Goal: Information Seeking & Learning: Check status

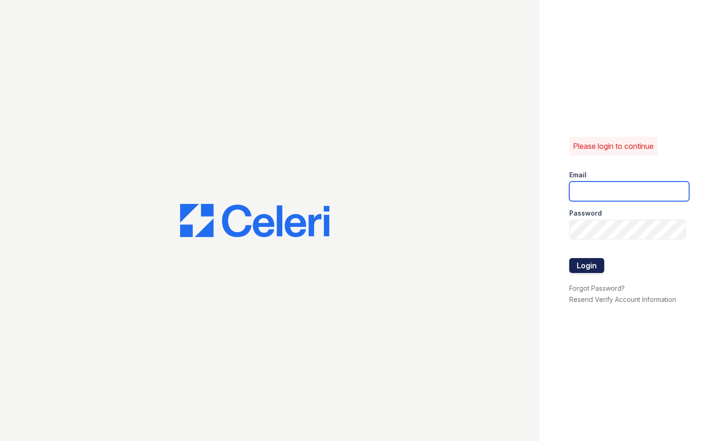
type input "[EMAIL_ADDRESS][DOMAIN_NAME]"
click at [582, 267] on button "Login" at bounding box center [586, 265] width 35 height 15
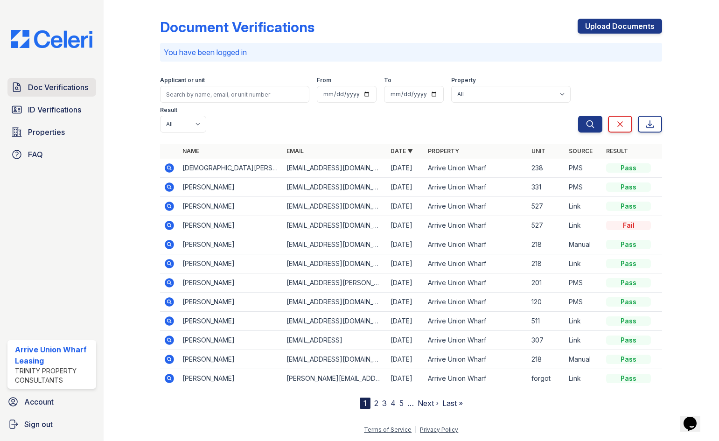
click at [68, 88] on span "Doc Verifications" at bounding box center [58, 87] width 60 height 11
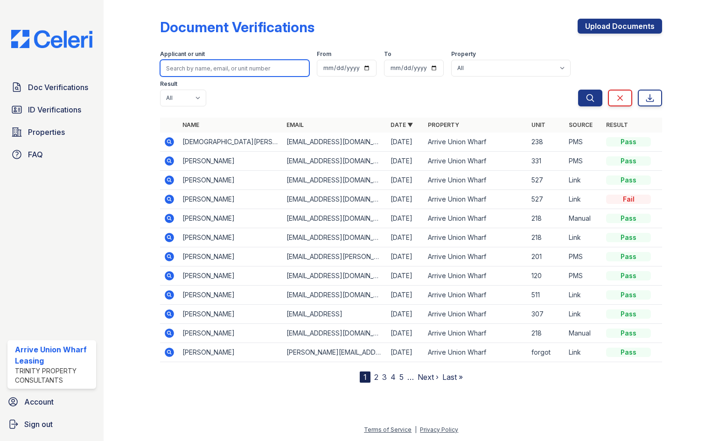
click at [206, 73] on input "search" at bounding box center [234, 68] width 149 height 17
type input "[PERSON_NAME]"
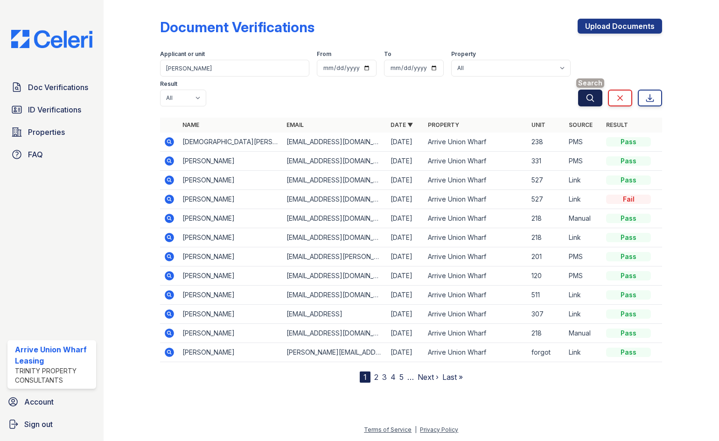
click at [587, 90] on button "Search" at bounding box center [590, 98] width 24 height 17
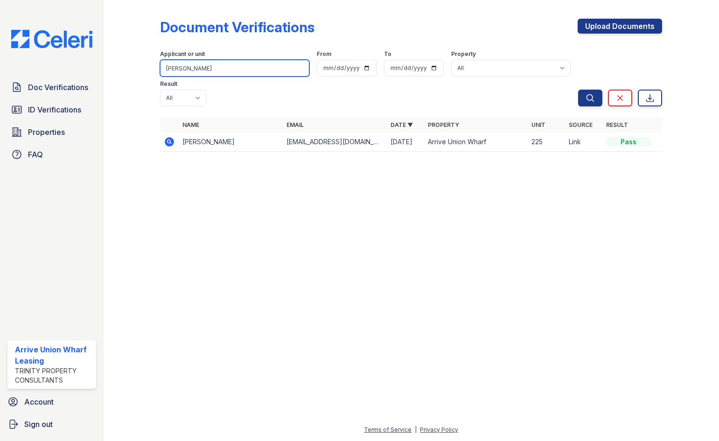
drag, startPoint x: 208, startPoint y: 63, endPoint x: 156, endPoint y: 72, distance: 52.2
click at [156, 72] on div "Document Verifications Upload Documents Filter Applicant or unit [PERSON_NAME] …" at bounding box center [412, 88] width 586 height 176
type input "[PERSON_NAME]"
click at [578, 90] on button "Search" at bounding box center [590, 98] width 24 height 17
click at [208, 66] on input "[PERSON_NAME]" at bounding box center [234, 68] width 149 height 17
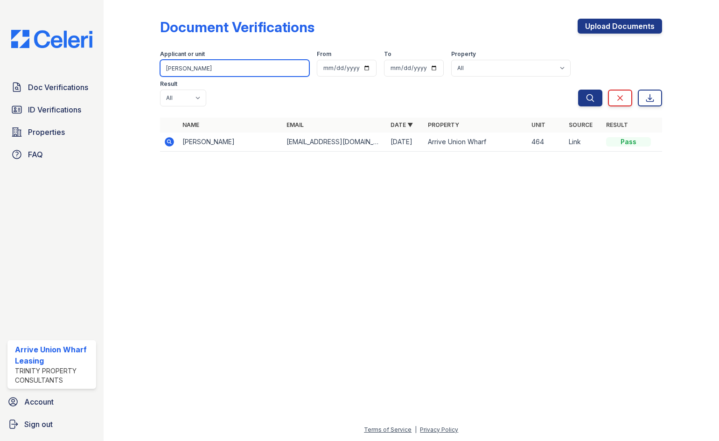
drag, startPoint x: 207, startPoint y: 68, endPoint x: 158, endPoint y: 70, distance: 48.6
click at [158, 70] on div "Document Verifications Upload Documents Filter Applicant or unit [PERSON_NAME] …" at bounding box center [412, 88] width 586 height 176
type input "[PERSON_NAME]"
click at [578, 90] on button "Search" at bounding box center [590, 98] width 24 height 17
drag, startPoint x: 202, startPoint y: 70, endPoint x: 148, endPoint y: 73, distance: 53.7
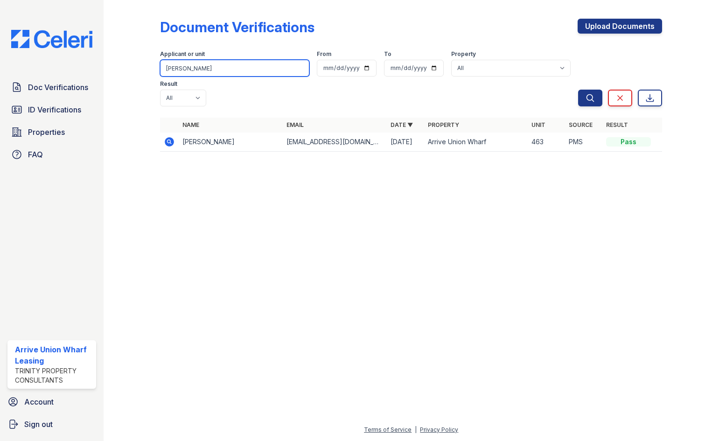
click at [148, 73] on div "Document Verifications Upload Documents Filter Applicant or unit [PERSON_NAME] …" at bounding box center [412, 88] width 586 height 176
type input "Knight"
click at [578, 90] on button "Search" at bounding box center [590, 98] width 24 height 17
drag, startPoint x: 194, startPoint y: 70, endPoint x: 131, endPoint y: 70, distance: 63.0
click at [131, 70] on div "Document Verifications Upload Documents Filter Applicant or unit Knight From To…" at bounding box center [412, 88] width 586 height 176
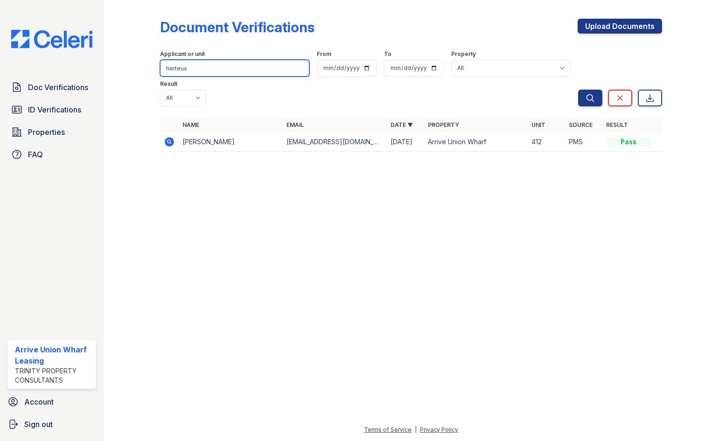
type input "herteux"
click at [578, 90] on button "Search" at bounding box center [590, 98] width 24 height 17
click at [204, 69] on input "herteux" at bounding box center [234, 68] width 149 height 17
type input "h"
type input "omenyi"
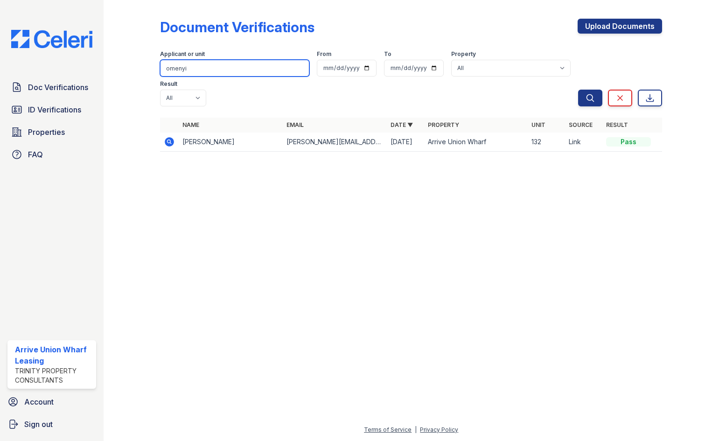
click at [578, 90] on button "Search" at bounding box center [590, 98] width 24 height 17
click at [204, 65] on input "omenyi" at bounding box center [234, 68] width 149 height 17
type input "o"
type input "[PERSON_NAME]"
click at [578, 90] on button "Search" at bounding box center [590, 98] width 24 height 17
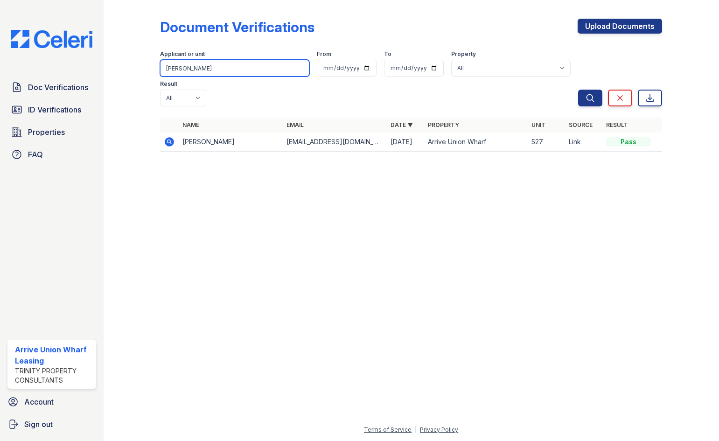
click at [199, 72] on input "[PERSON_NAME]" at bounding box center [234, 68] width 149 height 17
type input "b"
type input "[PERSON_NAME]"
click at [578, 90] on button "Search" at bounding box center [590, 98] width 24 height 17
click at [199, 68] on input "[PERSON_NAME]" at bounding box center [234, 68] width 149 height 17
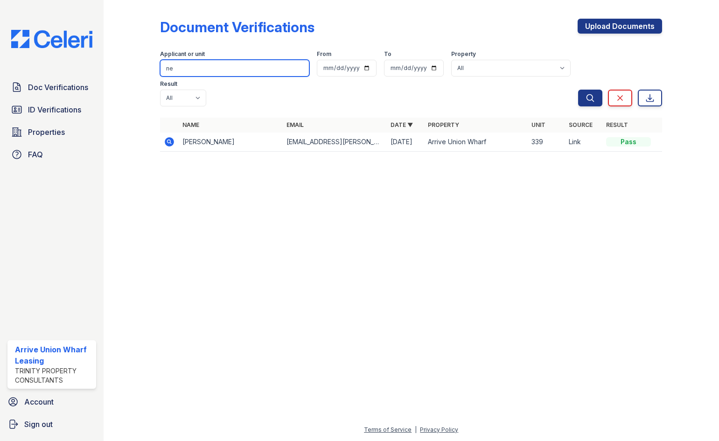
type input "n"
type input "shen"
click at [578, 90] on button "Search" at bounding box center [590, 98] width 24 height 17
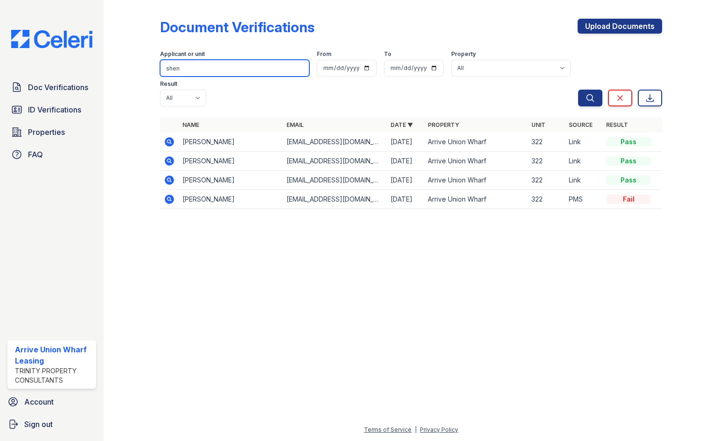
drag, startPoint x: 184, startPoint y: 69, endPoint x: 148, endPoint y: 74, distance: 36.3
click at [148, 74] on div "Document Verifications Upload Documents Filter Applicant or unit shen From To P…" at bounding box center [412, 116] width 586 height 233
type input "[PERSON_NAME]"
click at [578, 90] on button "Search" at bounding box center [590, 98] width 24 height 17
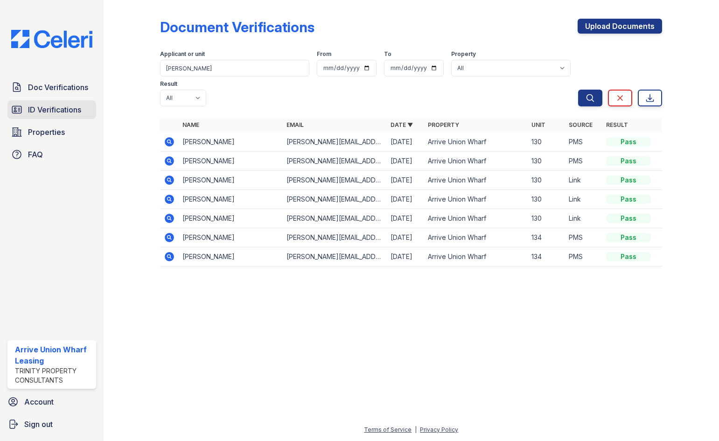
click at [61, 105] on span "ID Verifications" at bounding box center [54, 109] width 53 height 11
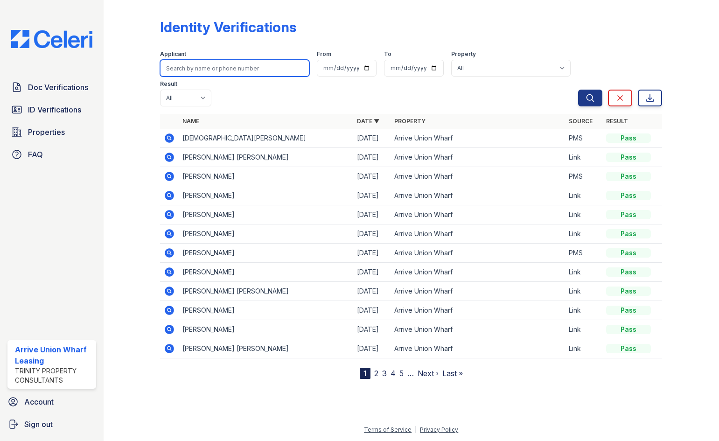
click at [238, 71] on input "search" at bounding box center [234, 68] width 149 height 17
type input "[PERSON_NAME]"
click at [578, 90] on button "Search" at bounding box center [590, 98] width 24 height 17
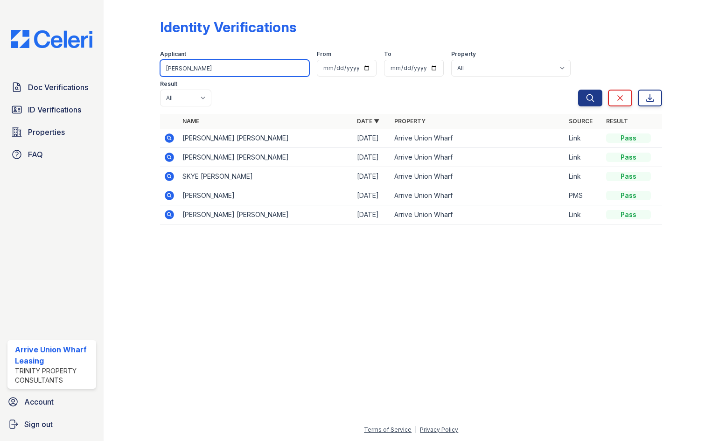
drag, startPoint x: 193, startPoint y: 70, endPoint x: 118, endPoint y: 69, distance: 75.2
click at [119, 68] on div "Identity Verifications Filter Applicant [PERSON_NAME] From To Property All Arri…" at bounding box center [412, 124] width 586 height 249
type input "[PERSON_NAME]"
click at [578, 90] on button "Search" at bounding box center [590, 98] width 24 height 17
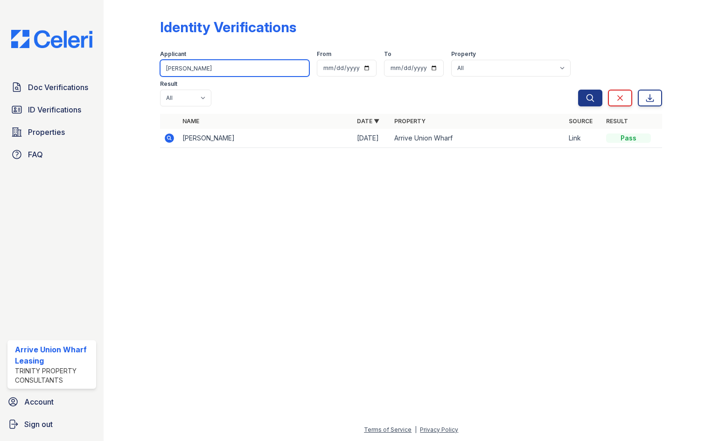
click at [199, 68] on input "[PERSON_NAME]" at bounding box center [234, 68] width 149 height 17
type input "c"
type input "[PERSON_NAME]"
click at [578, 90] on button "Search" at bounding box center [590, 98] width 24 height 17
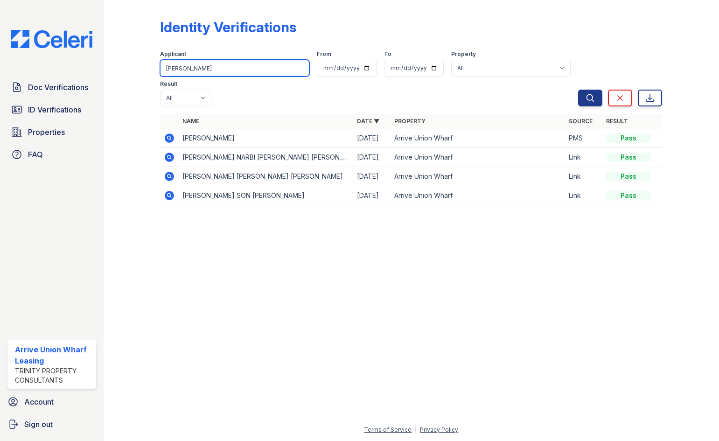
click at [199, 68] on input "[PERSON_NAME]" at bounding box center [234, 68] width 149 height 17
type input "g"
type input "knight"
click at [578, 90] on button "Search" at bounding box center [590, 98] width 24 height 17
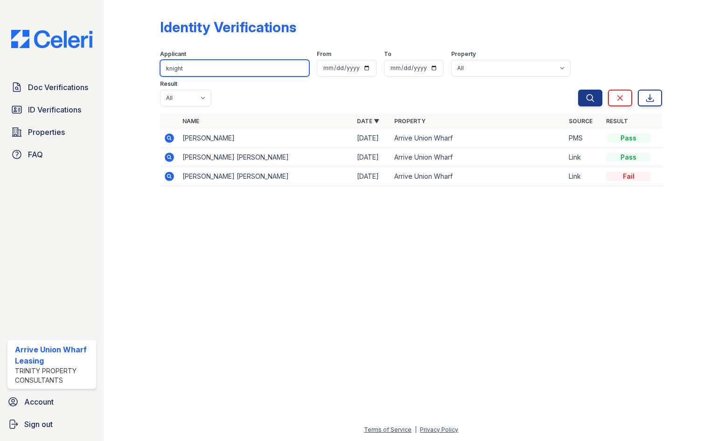
drag, startPoint x: 191, startPoint y: 65, endPoint x: 146, endPoint y: 71, distance: 46.1
click at [146, 71] on div "Identity Verifications Filter Applicant knight From To Property All Arrive Unio…" at bounding box center [412, 105] width 586 height 211
type input "herteux"
click at [578, 90] on button "Search" at bounding box center [590, 98] width 24 height 17
drag, startPoint x: 195, startPoint y: 68, endPoint x: 164, endPoint y: 67, distance: 30.8
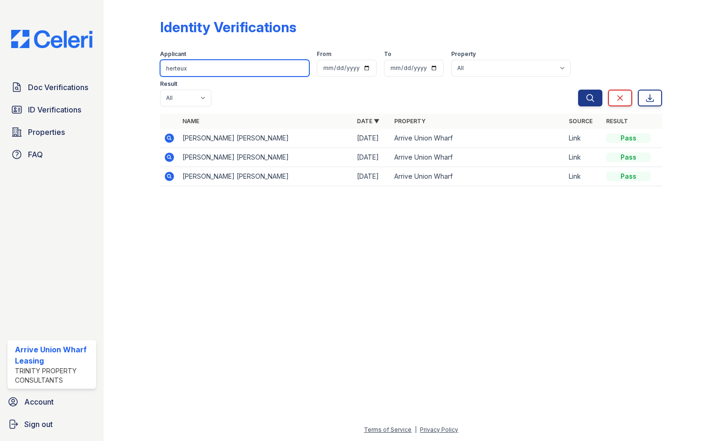
click at [164, 67] on input "herteux" at bounding box center [234, 68] width 149 height 17
type input "omenyi"
click at [578, 90] on button "Search" at bounding box center [590, 98] width 24 height 17
drag, startPoint x: 182, startPoint y: 69, endPoint x: 127, endPoint y: 69, distance: 54.6
click at [127, 69] on div "Identity Verifications Filter Applicant omenyi From To Property All Arrive Unio…" at bounding box center [412, 95] width 586 height 191
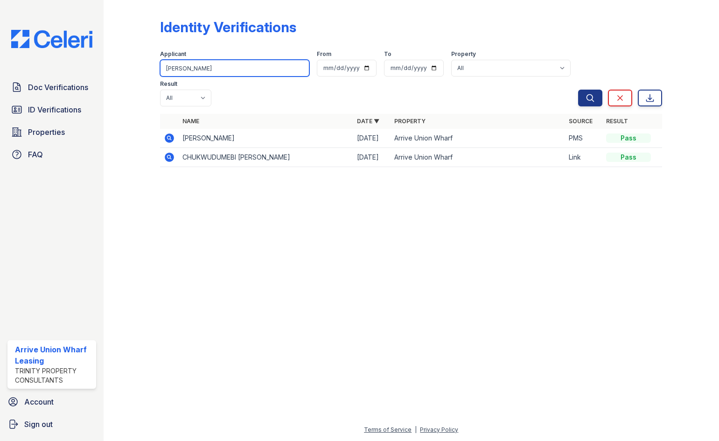
type input "[PERSON_NAME]"
click at [578, 90] on button "Search" at bounding box center [590, 98] width 24 height 17
click at [131, 69] on div "Identity Verifications Filter Applicant [GEOGRAPHIC_DATA] From To Property All …" at bounding box center [412, 86] width 586 height 172
type input "[PERSON_NAME]"
click at [578, 90] on button "Search" at bounding box center [590, 98] width 24 height 17
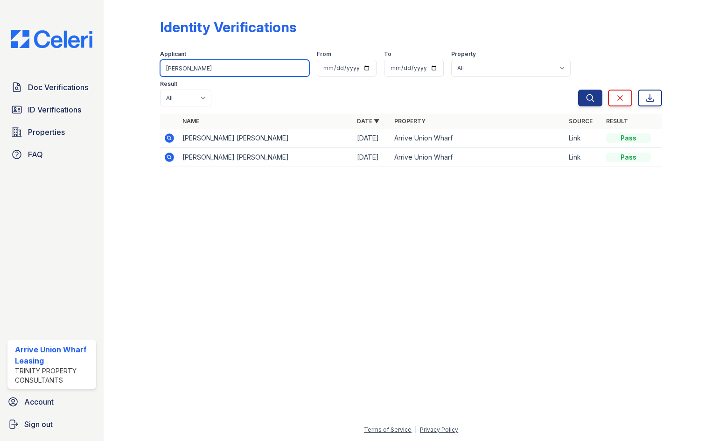
drag, startPoint x: 197, startPoint y: 69, endPoint x: 128, endPoint y: 68, distance: 68.6
click at [128, 68] on div "Identity Verifications Filter Applicant [PERSON_NAME] From To Property All Arri…" at bounding box center [412, 95] width 586 height 191
type input "[PERSON_NAME]"
click at [578, 90] on button "Search" at bounding box center [590, 98] width 24 height 17
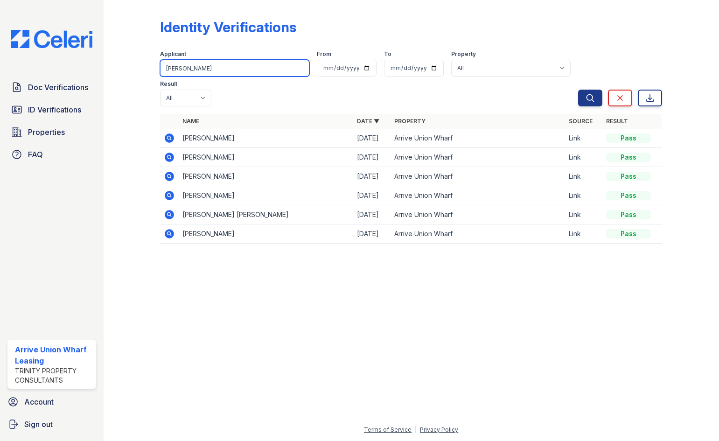
drag, startPoint x: 190, startPoint y: 70, endPoint x: 147, endPoint y: 70, distance: 42.9
click at [147, 70] on div "Identity Verifications Filter Applicant Shen From To Property All Arrive Union …" at bounding box center [412, 134] width 586 height 268
type input "[PERSON_NAME]"
